Goal: Task Accomplishment & Management: Manage account settings

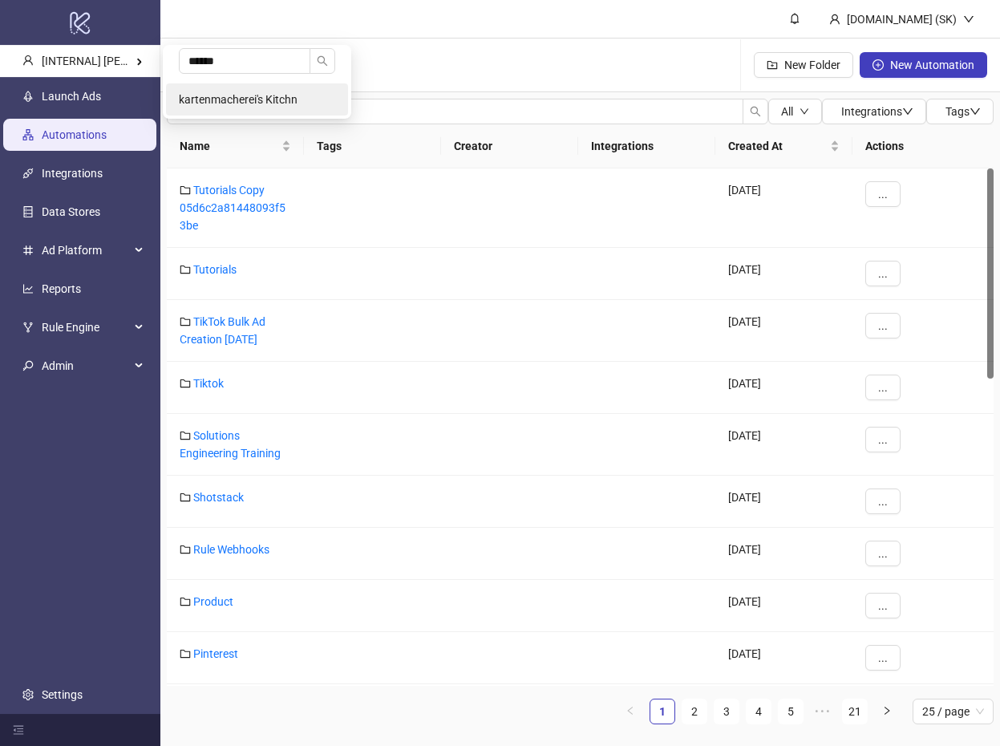
type input "******"
click at [221, 93] on span "kartenmacherei's Kitchn" at bounding box center [238, 99] width 119 height 13
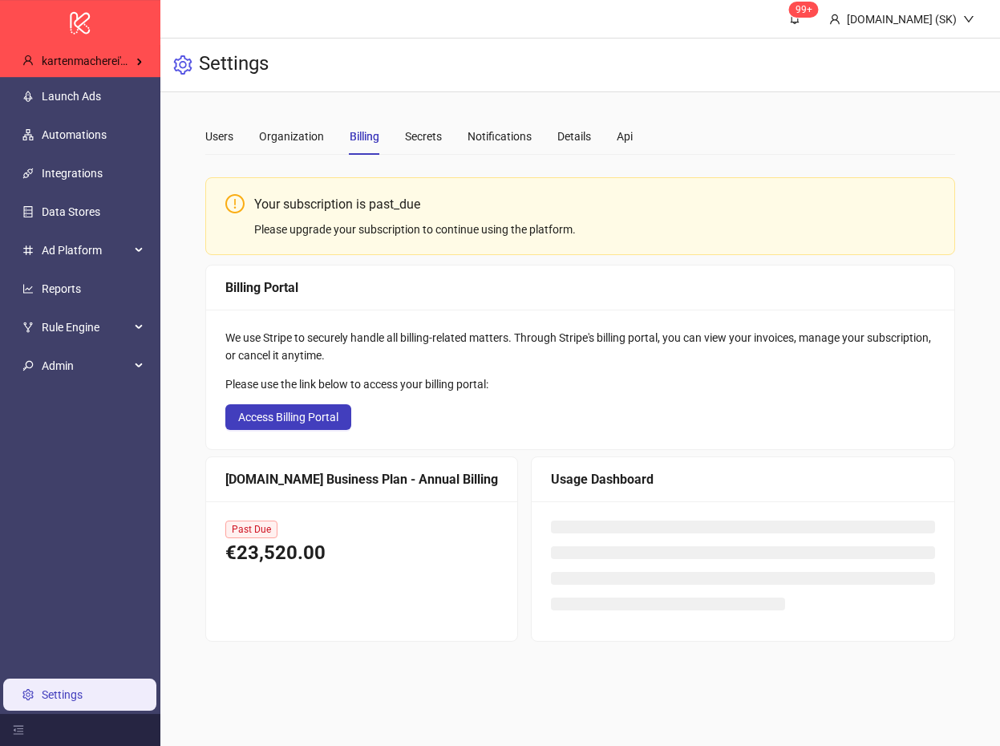
click at [101, 91] on link "Launch Ads" at bounding box center [71, 96] width 59 height 13
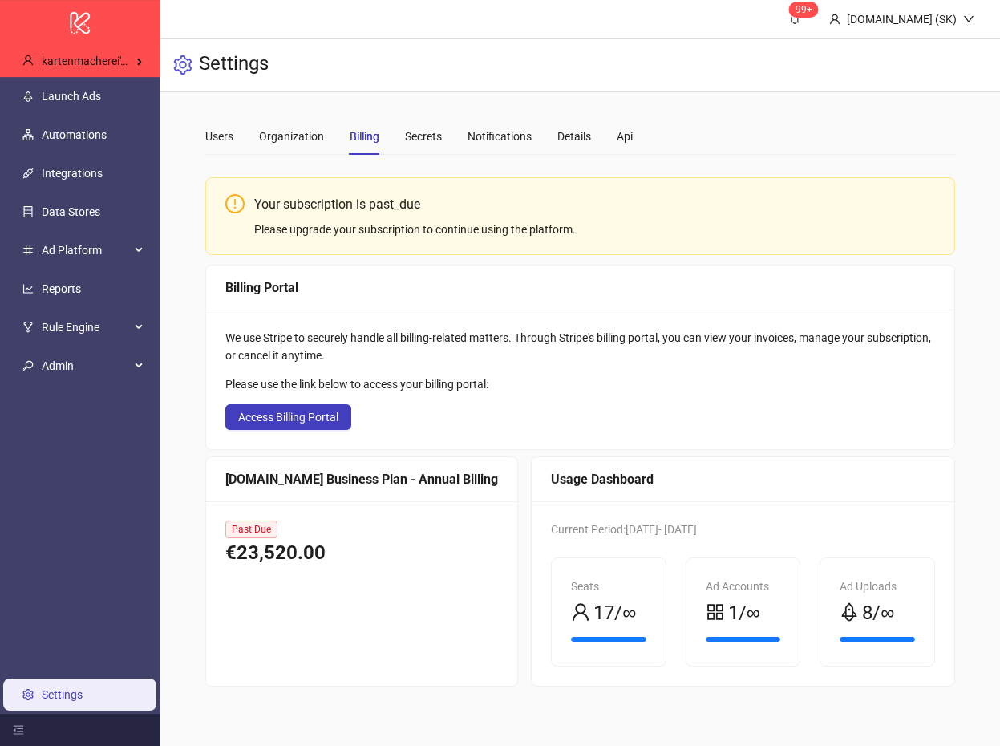
click at [546, 76] on div "Settings" at bounding box center [580, 66] width 840 height 54
click at [101, 94] on link "Launch Ads" at bounding box center [71, 96] width 59 height 13
click at [444, 407] on div "We use Stripe to securely handle all billing-related matters. Through Stripe's …" at bounding box center [580, 380] width 748 height 140
click at [616, 201] on div "Your subscription is past_due" at bounding box center [594, 204] width 680 height 20
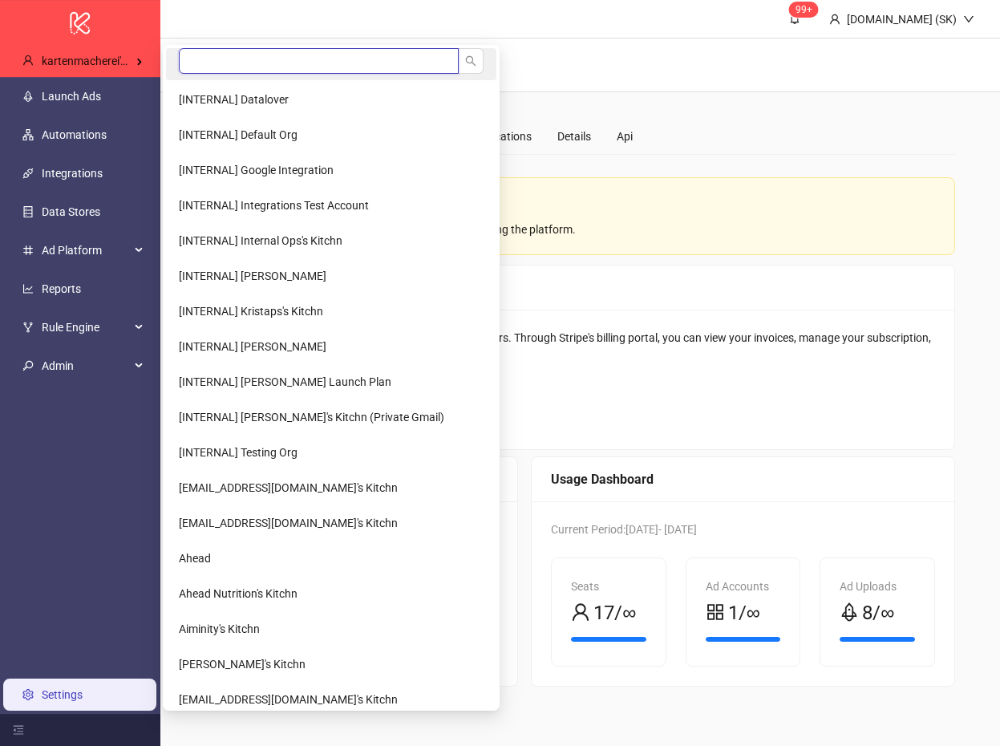
click at [213, 67] on input "search" at bounding box center [319, 61] width 280 height 26
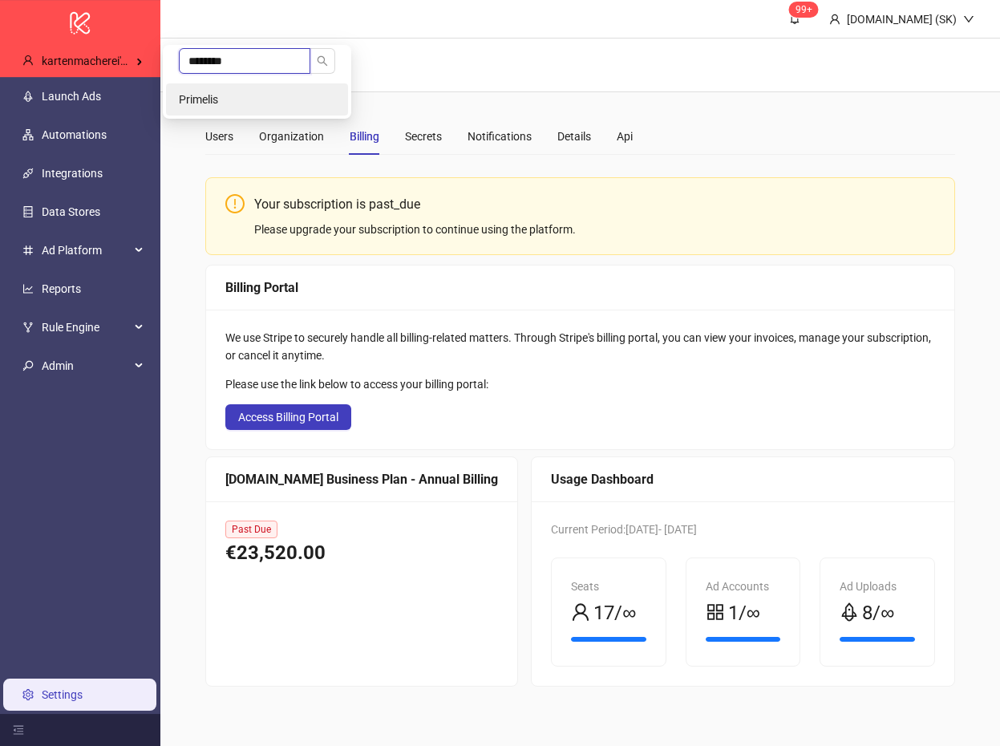
type input "********"
click at [206, 94] on span "Primelis" at bounding box center [198, 99] width 39 height 13
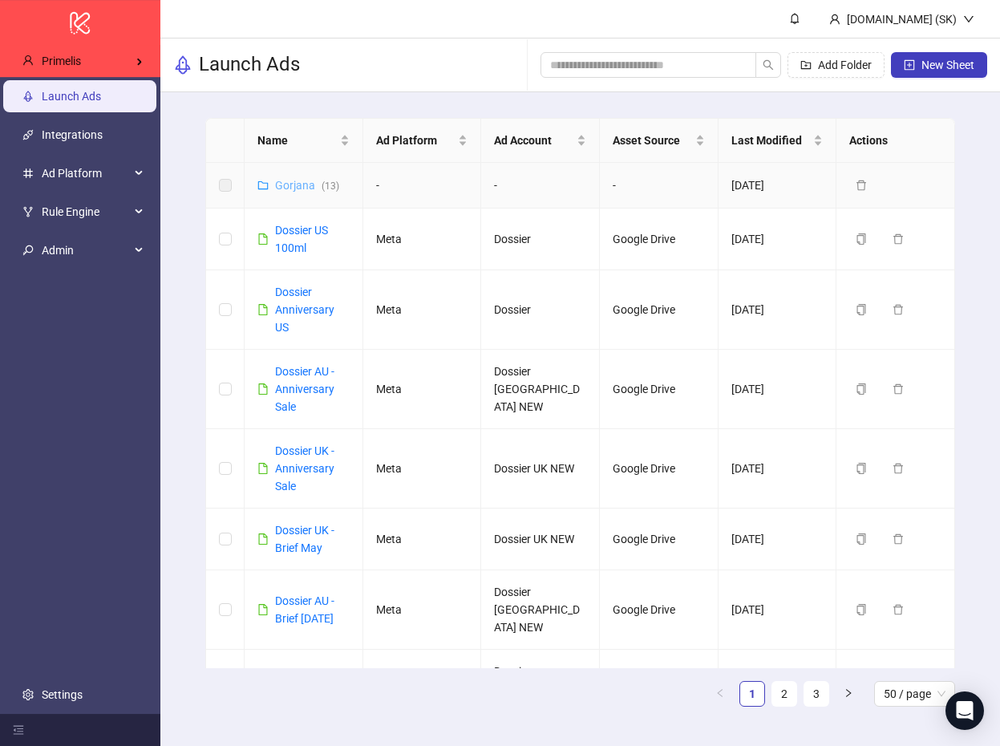
click at [291, 190] on link "Gorjana ( 13 )" at bounding box center [307, 185] width 64 height 13
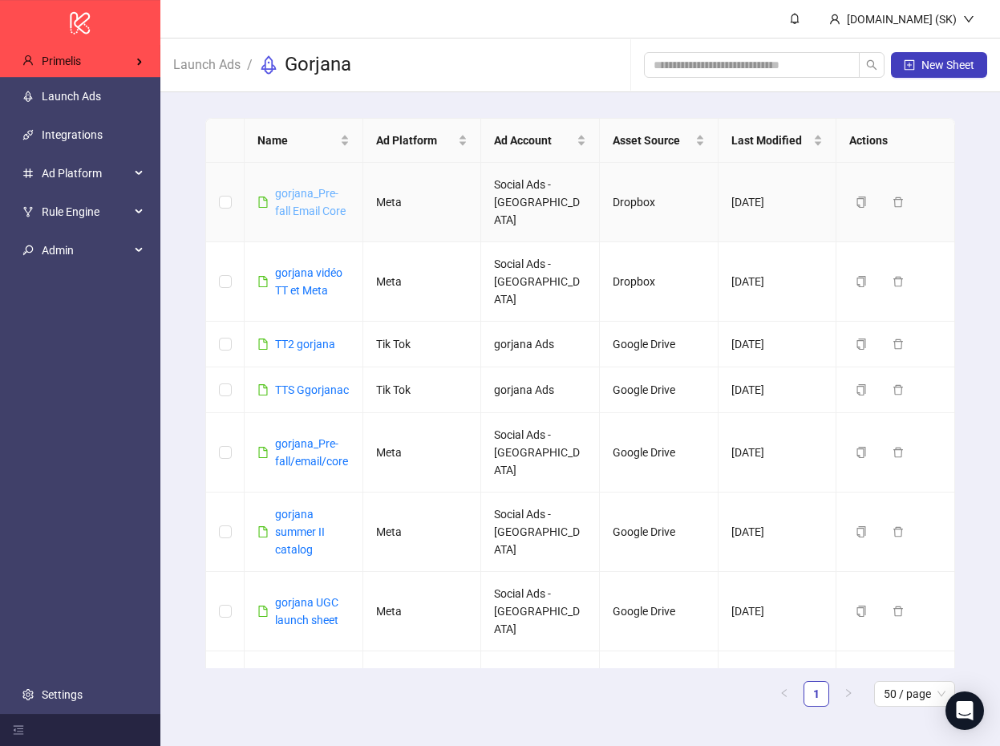
click at [321, 201] on link "gorjana_Pre-fall Email Core" at bounding box center [310, 202] width 71 height 30
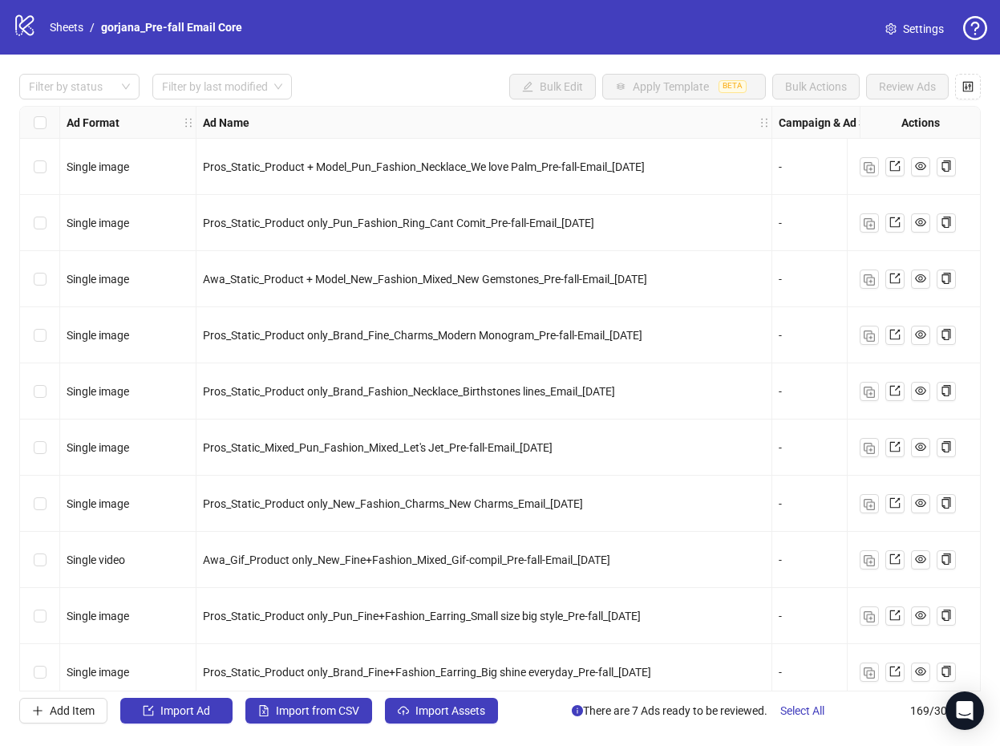
click at [918, 34] on span "Settings" at bounding box center [923, 29] width 41 height 18
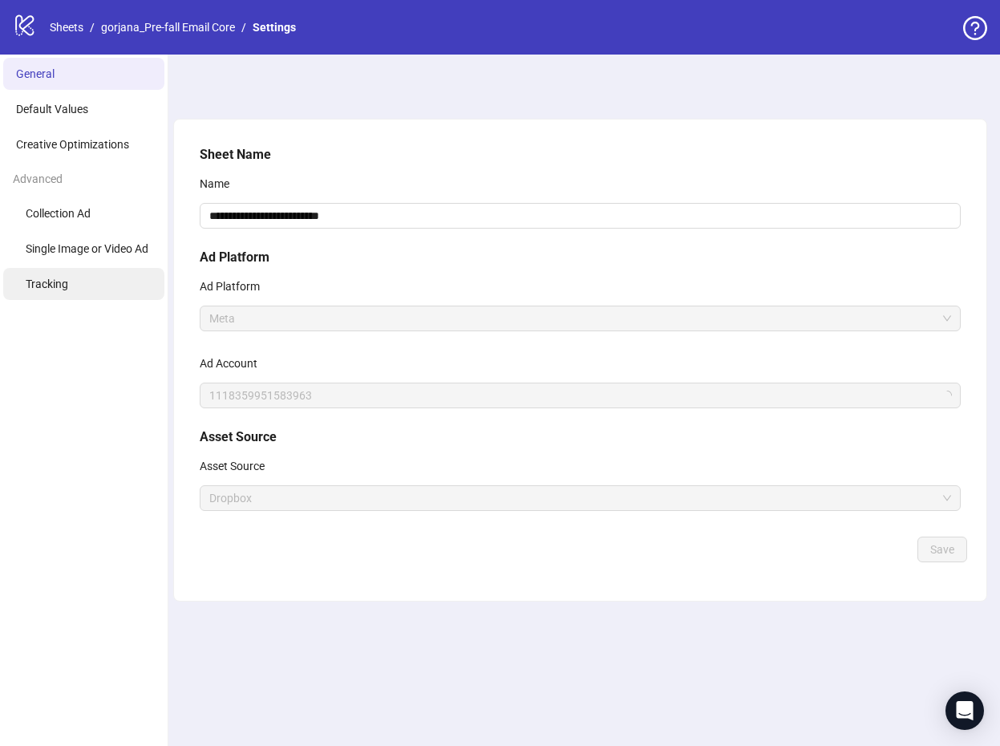
drag, startPoint x: 104, startPoint y: 282, endPoint x: 124, endPoint y: 278, distance: 20.5
click at [104, 282] on li "Tracking" at bounding box center [83, 284] width 161 height 32
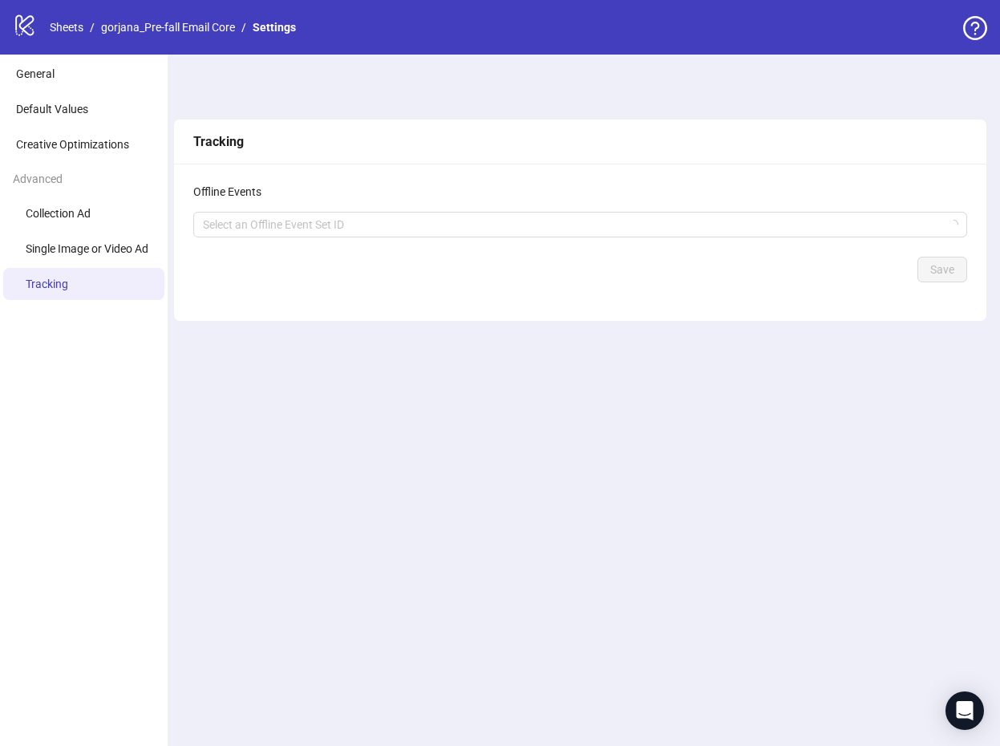
click at [337, 241] on form "Select an Offline Event Set ID Save" at bounding box center [580, 247] width 774 height 71
click at [337, 223] on div at bounding box center [572, 224] width 751 height 22
click at [367, 162] on div "Tracking" at bounding box center [580, 142] width 813 height 45
click at [661, 221] on div at bounding box center [572, 224] width 751 height 22
